Goal: Navigation & Orientation: Find specific page/section

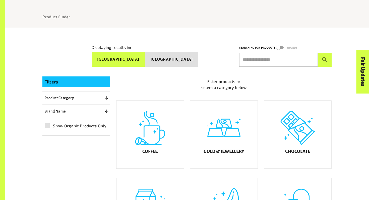
scroll to position [67, 0]
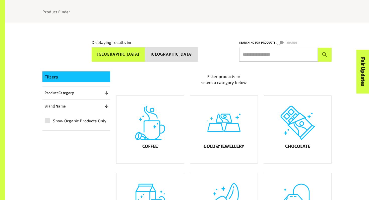
click at [165, 98] on div "Coffee" at bounding box center [147, 127] width 74 height 78
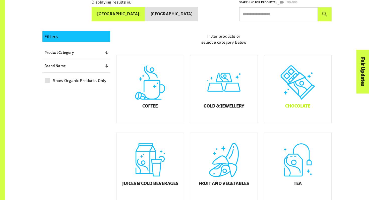
click at [289, 77] on div "Chocolate" at bounding box center [297, 89] width 67 height 68
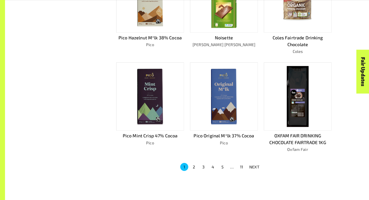
scroll to position [286, 0]
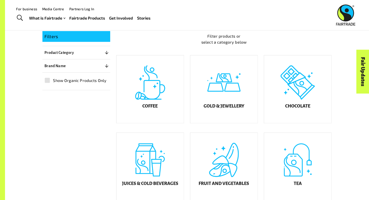
scroll to position [189, 0]
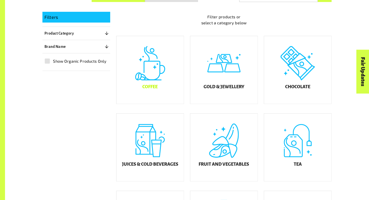
click at [163, 72] on div "Coffee" at bounding box center [149, 70] width 67 height 68
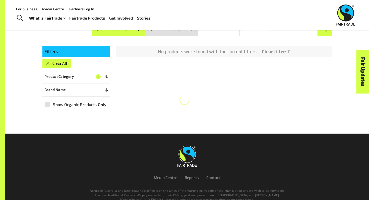
scroll to position [89, 0]
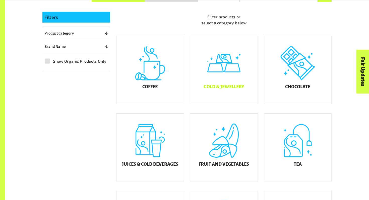
click at [226, 75] on div "Gold & Jewellery" at bounding box center [223, 70] width 67 height 68
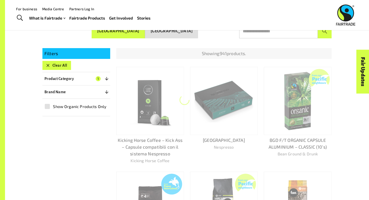
scroll to position [89, 0]
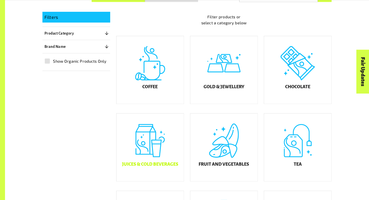
click at [152, 149] on div "Juices & Cold Beverages" at bounding box center [149, 148] width 67 height 68
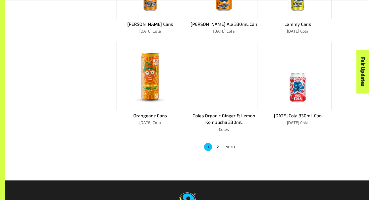
scroll to position [305, 0]
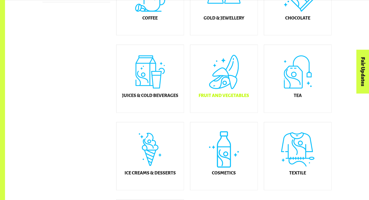
click at [222, 96] on div "Fruit and Vegetables" at bounding box center [223, 79] width 67 height 68
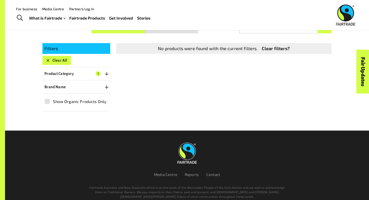
scroll to position [89, 0]
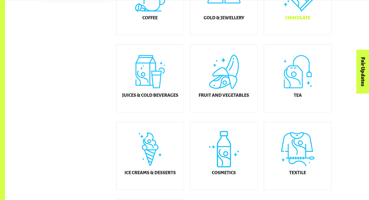
scroll to position [203, 0]
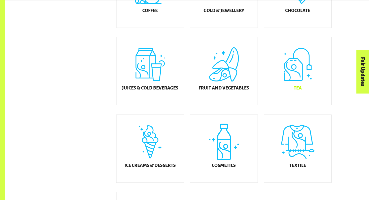
click at [306, 104] on div "Tea" at bounding box center [297, 71] width 67 height 68
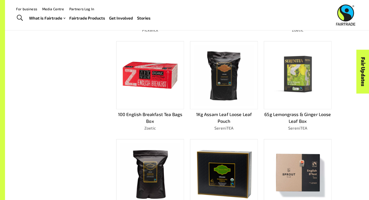
scroll to position [212, 0]
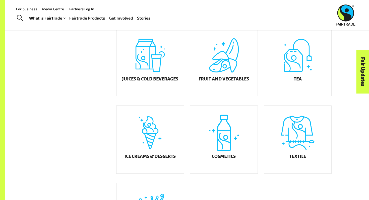
scroll to position [203, 0]
